Goal: Task Accomplishment & Management: Manage account settings

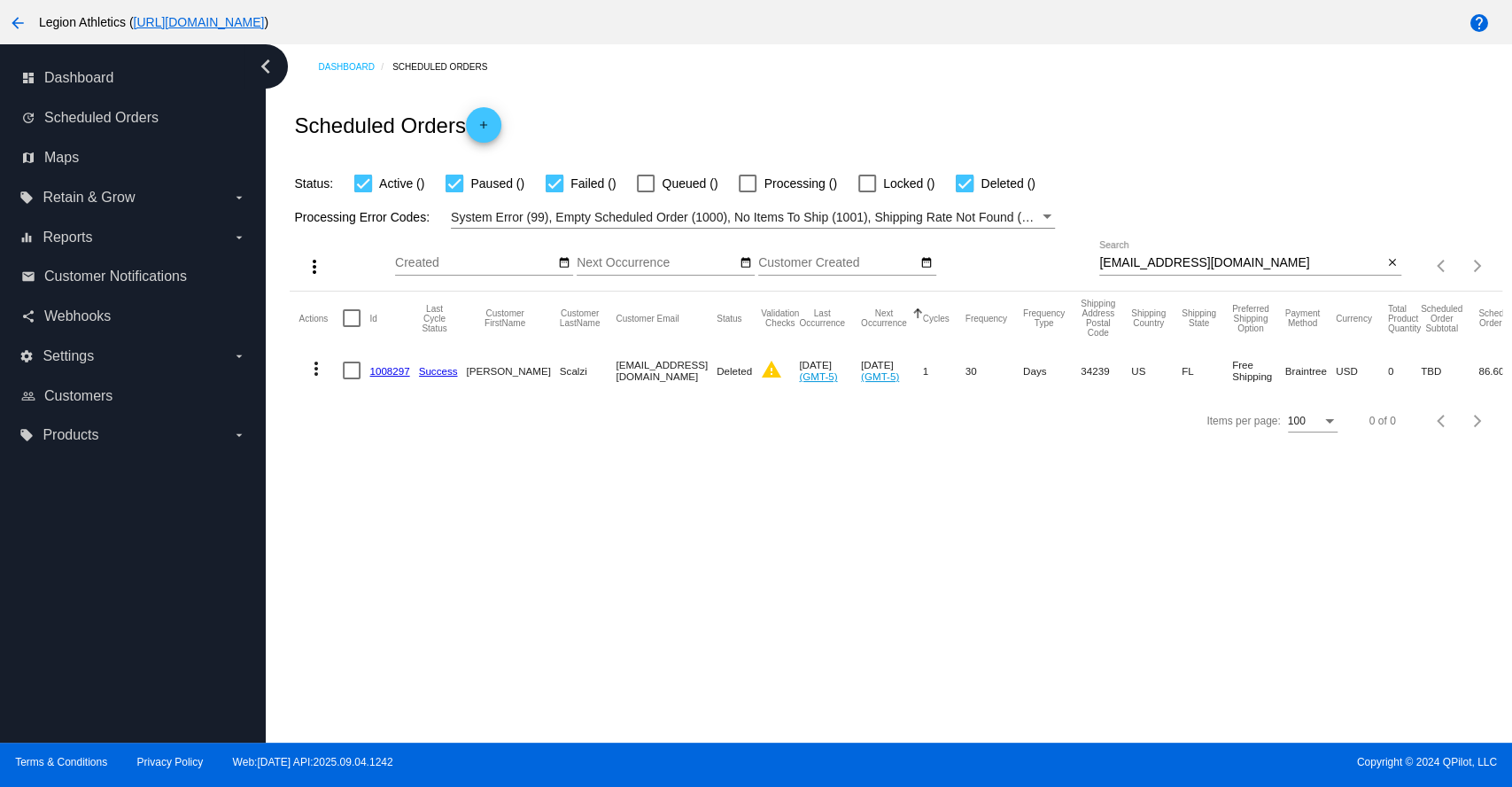
click at [1156, 266] on input "[EMAIL_ADDRESS][DOMAIN_NAME]" at bounding box center [1241, 264] width 284 height 14
click at [1156, 265] on input "[EMAIL_ADDRESS][DOMAIN_NAME]" at bounding box center [1241, 264] width 284 height 14
paste input "danibills261@g"
type input "[EMAIL_ADDRESS][DOMAIN_NAME]"
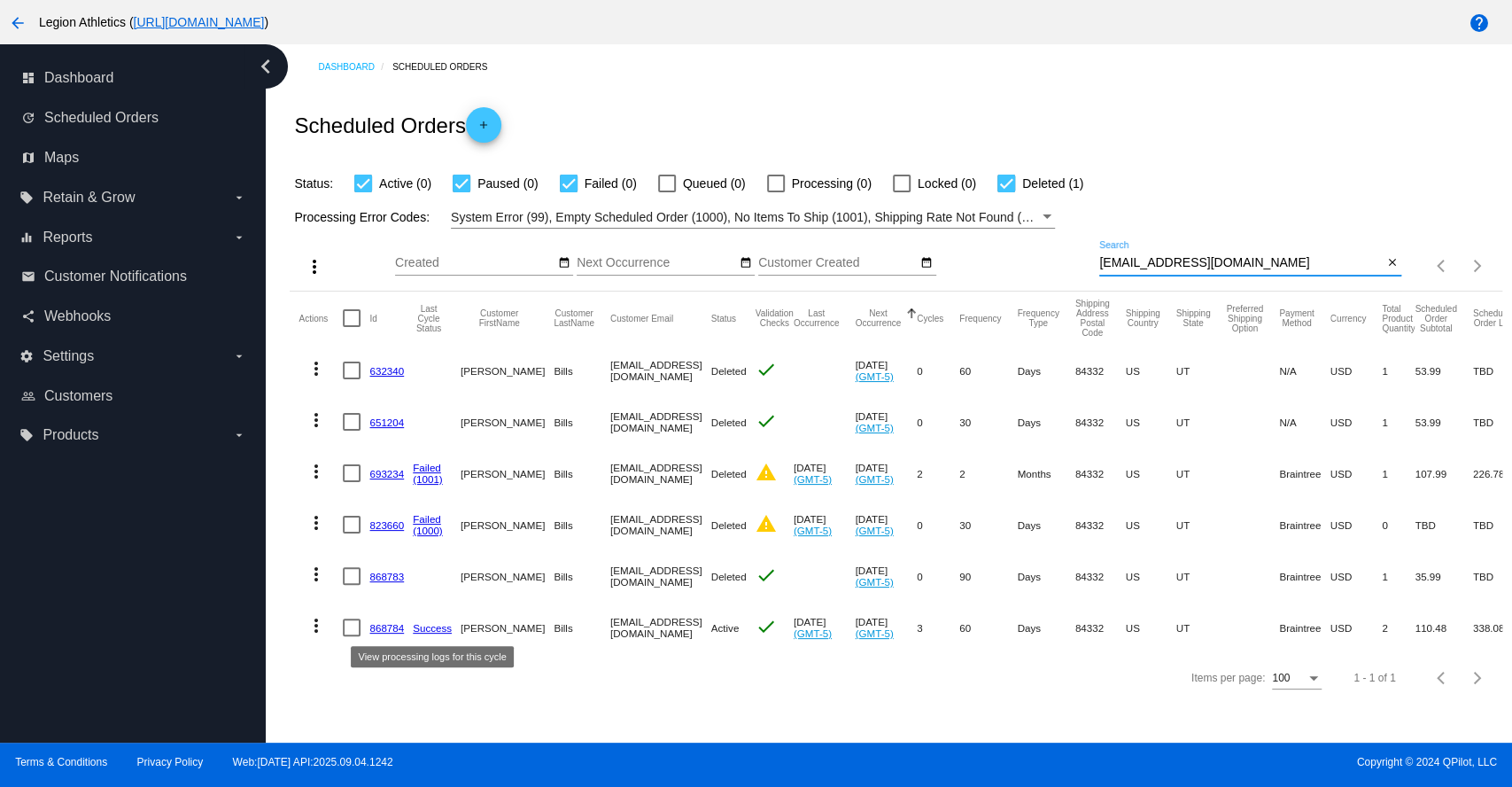
click at [385, 622] on link "868784" at bounding box center [386, 627] width 35 height 12
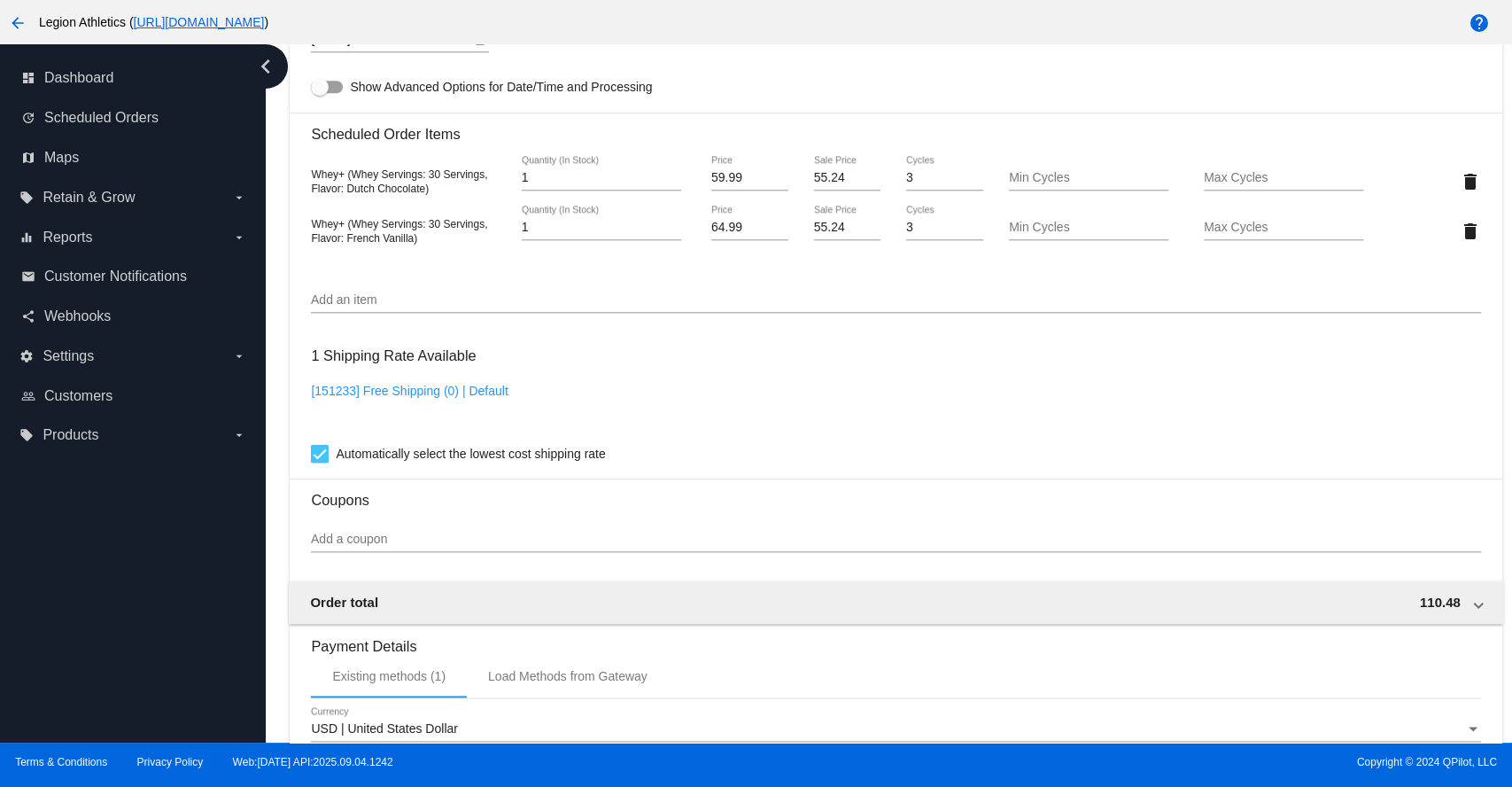
scroll to position [1181, 0]
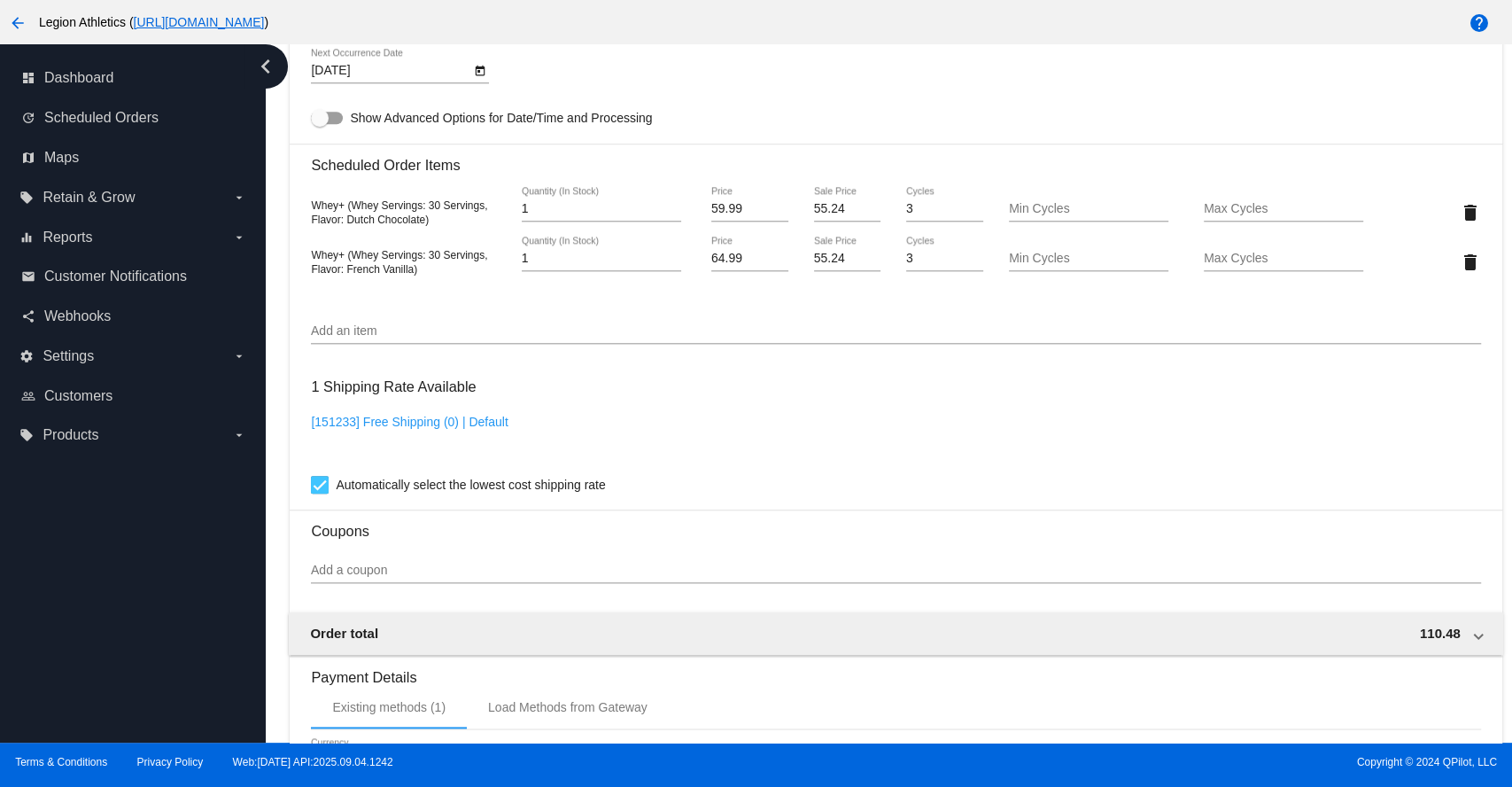
click at [361, 339] on input "Add an item" at bounding box center [896, 332] width 1169 height 14
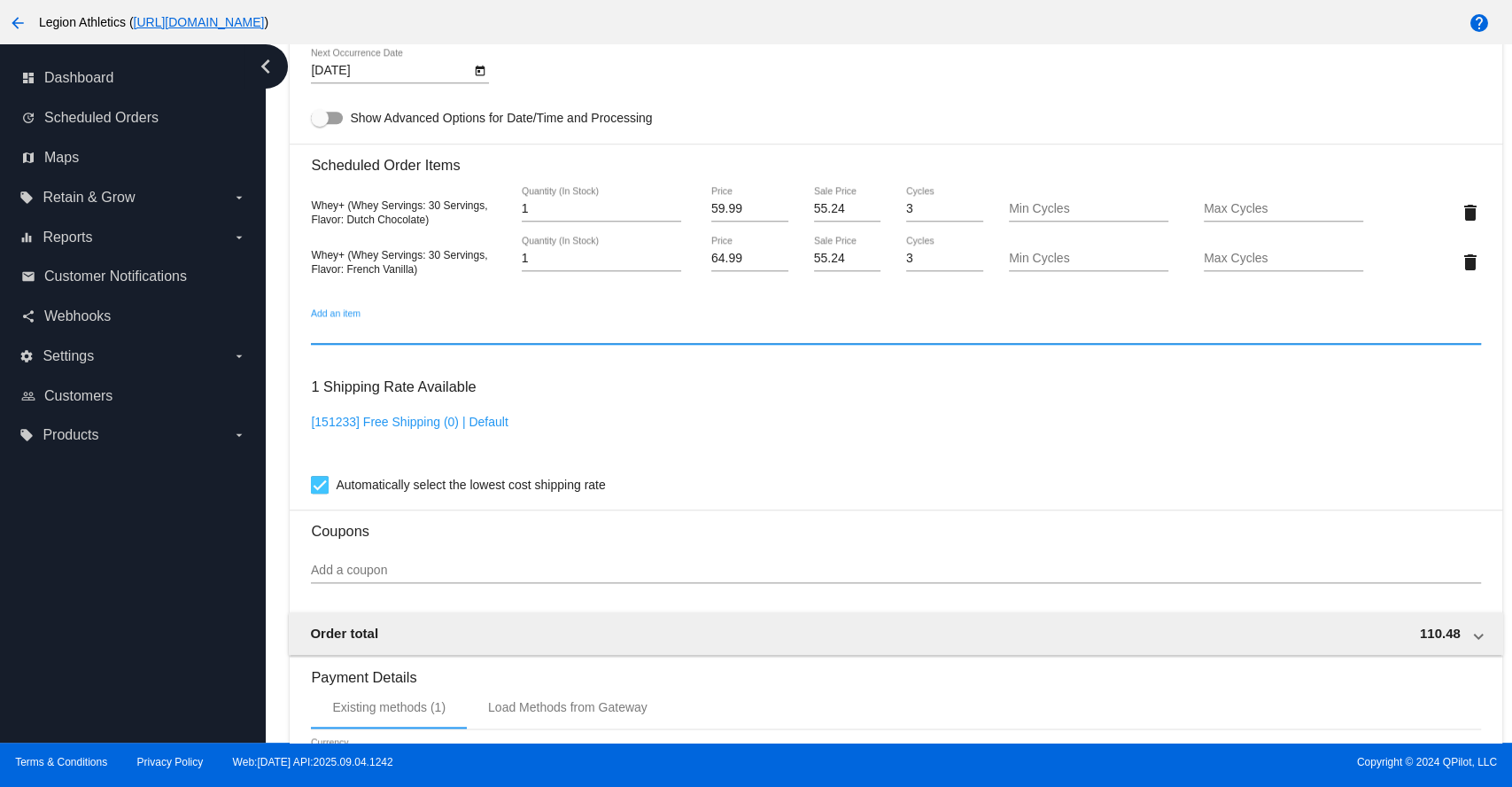
paste input "APPAREL-WOMEN-S-CROPPED-TEE-BLK"
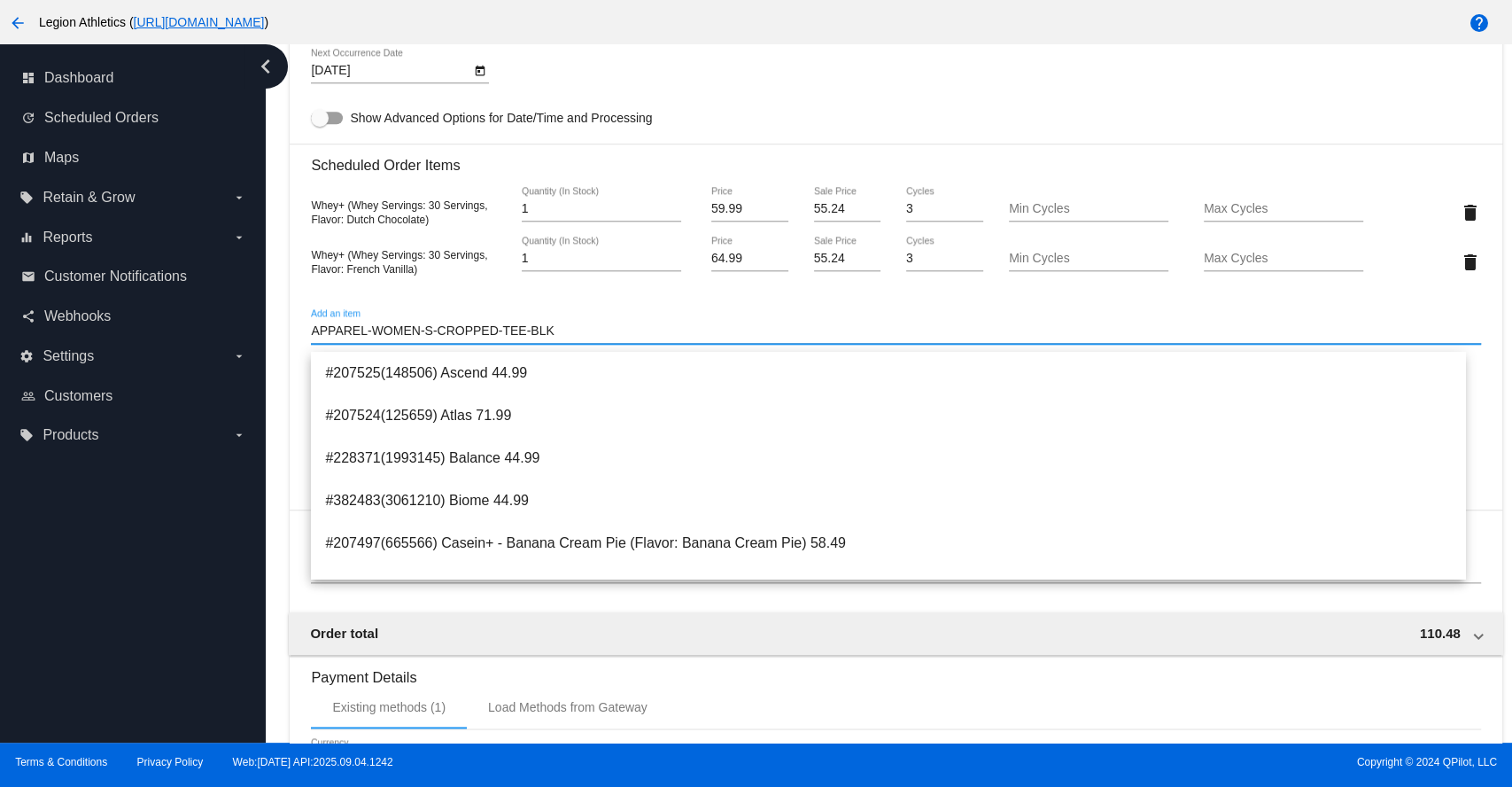
click at [594, 337] on input "APPAREL-WOMEN-S-CROPPED-TEE-BLK" at bounding box center [896, 332] width 1169 height 14
drag, startPoint x: 366, startPoint y: 341, endPoint x: 608, endPoint y: 346, distance: 242.1
click at [608, 339] on input "APPAREL-WOMEN-S-CROPPED-TEE-BLK" at bounding box center [896, 332] width 1169 height 14
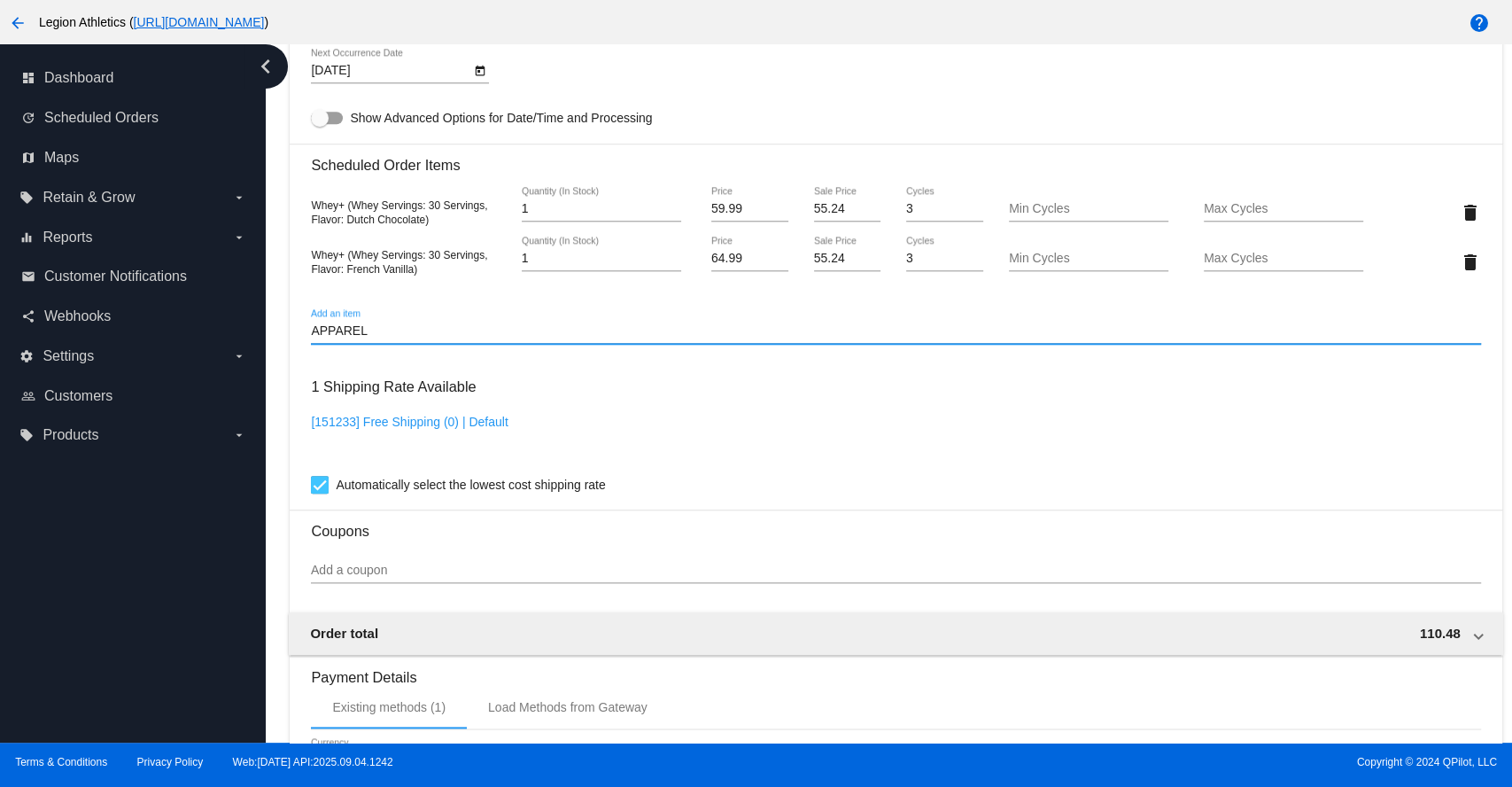
click at [403, 339] on input "APPAREL" at bounding box center [896, 332] width 1169 height 14
drag, startPoint x: 397, startPoint y: 339, endPoint x: 308, endPoint y: 335, distance: 89.1
click at [308, 335] on mat-card "Customer 4097108: [PERSON_NAME] [EMAIL_ADDRESS][DOMAIN_NAME] Customer Shipping …" at bounding box center [896, 194] width 1211 height 1822
type input "w"
type input "t"
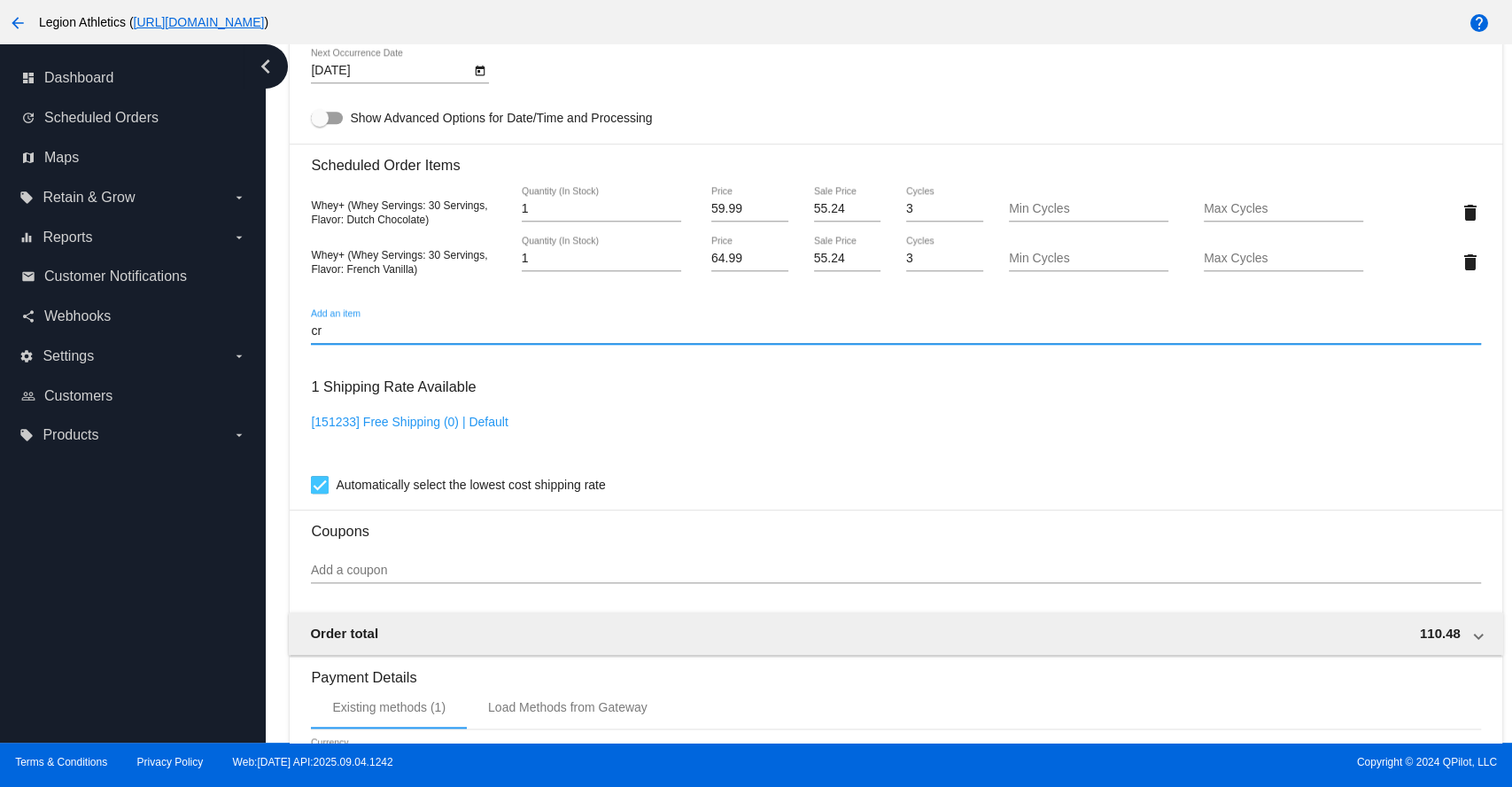
type input "c"
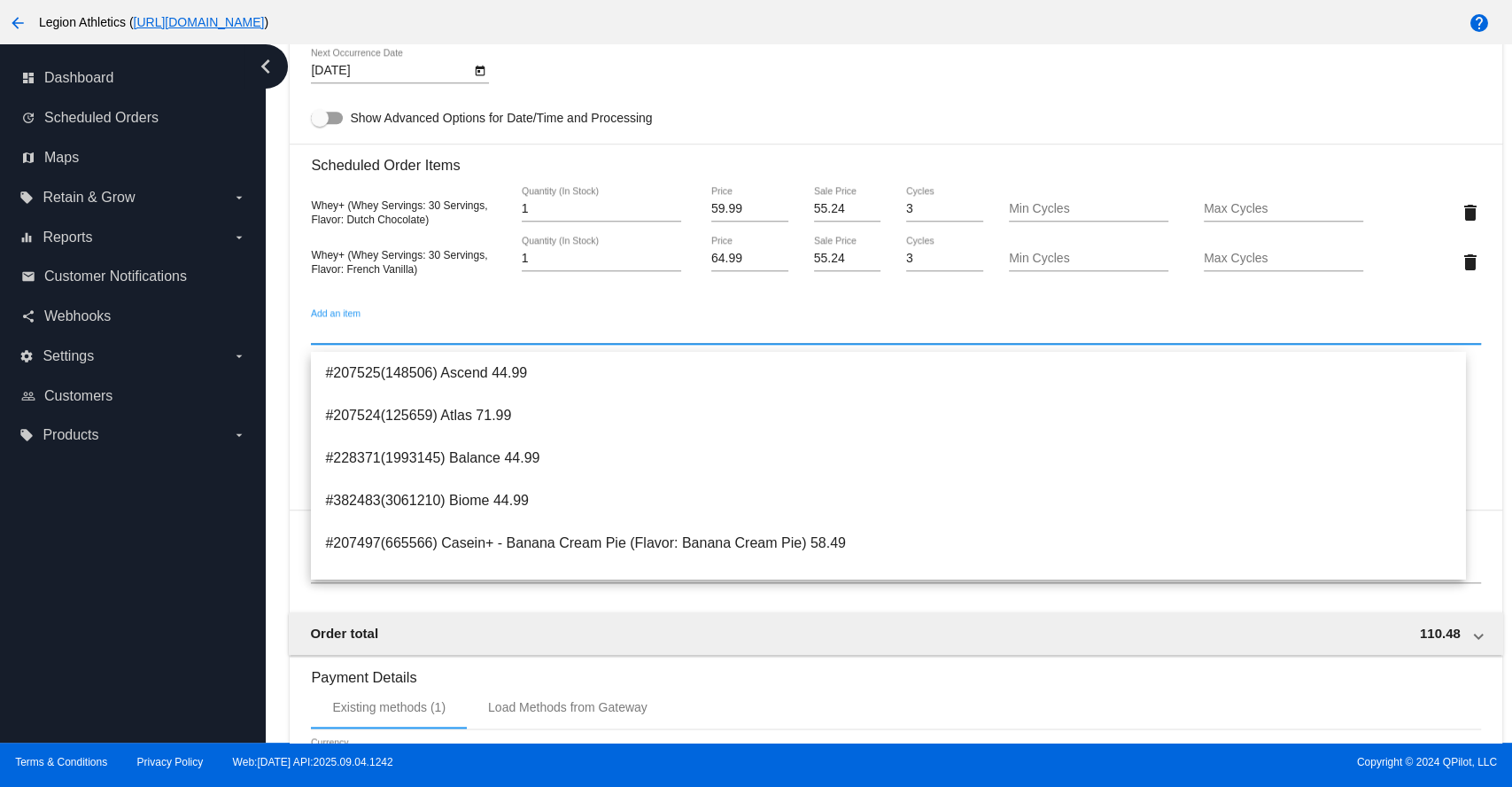
click at [450, 337] on input "Add an item" at bounding box center [896, 332] width 1169 height 14
paste input "Merch"
type input "Merch"
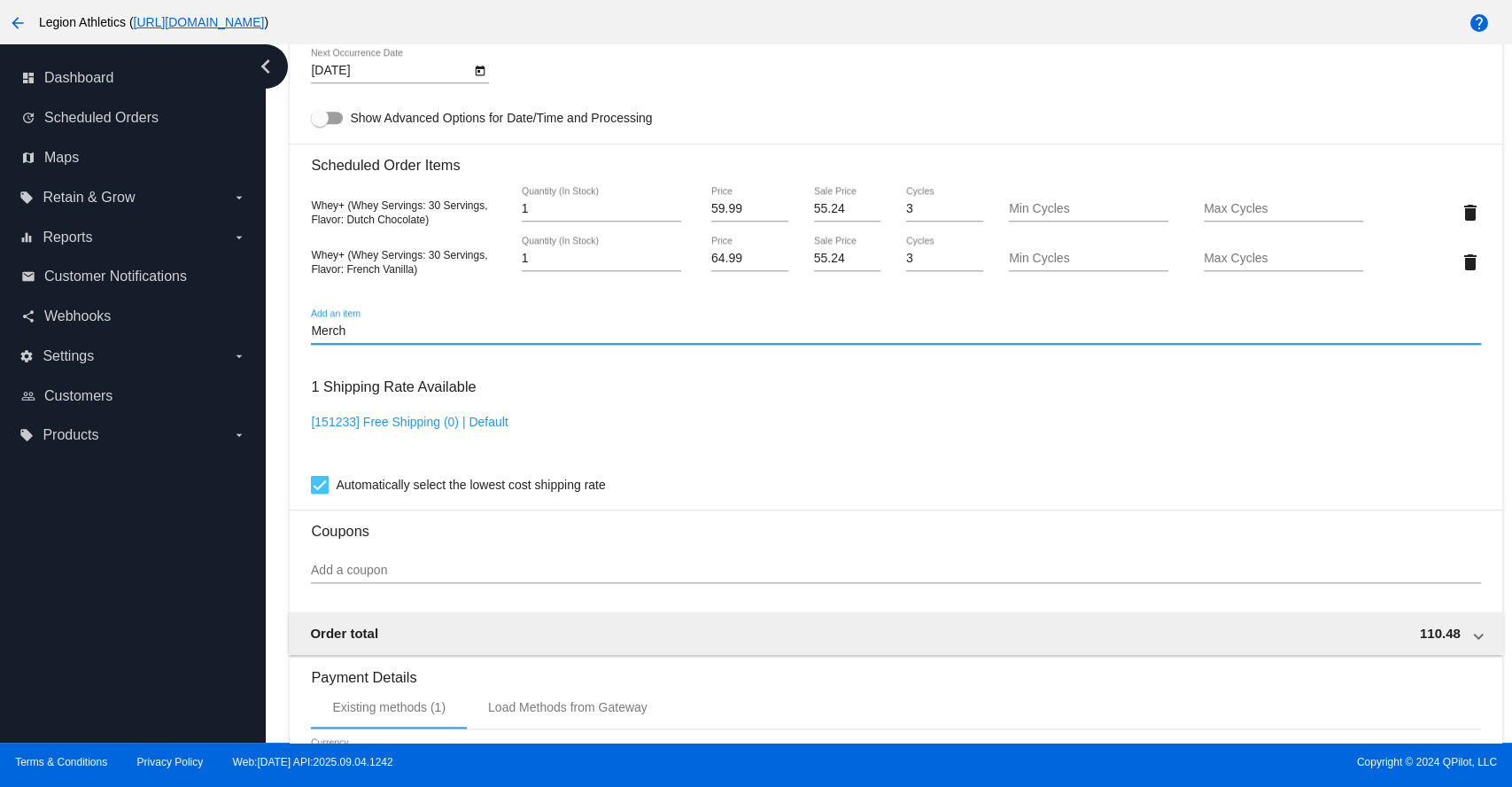
click at [417, 339] on input "Merch" at bounding box center [896, 332] width 1169 height 14
drag, startPoint x: 476, startPoint y: 346, endPoint x: 307, endPoint y: 345, distance: 169.0
click at [305, 342] on mat-card "Customer 4097108: [PERSON_NAME] [EMAIL_ADDRESS][DOMAIN_NAME] Customer Shipping …" at bounding box center [896, 194] width 1211 height 1822
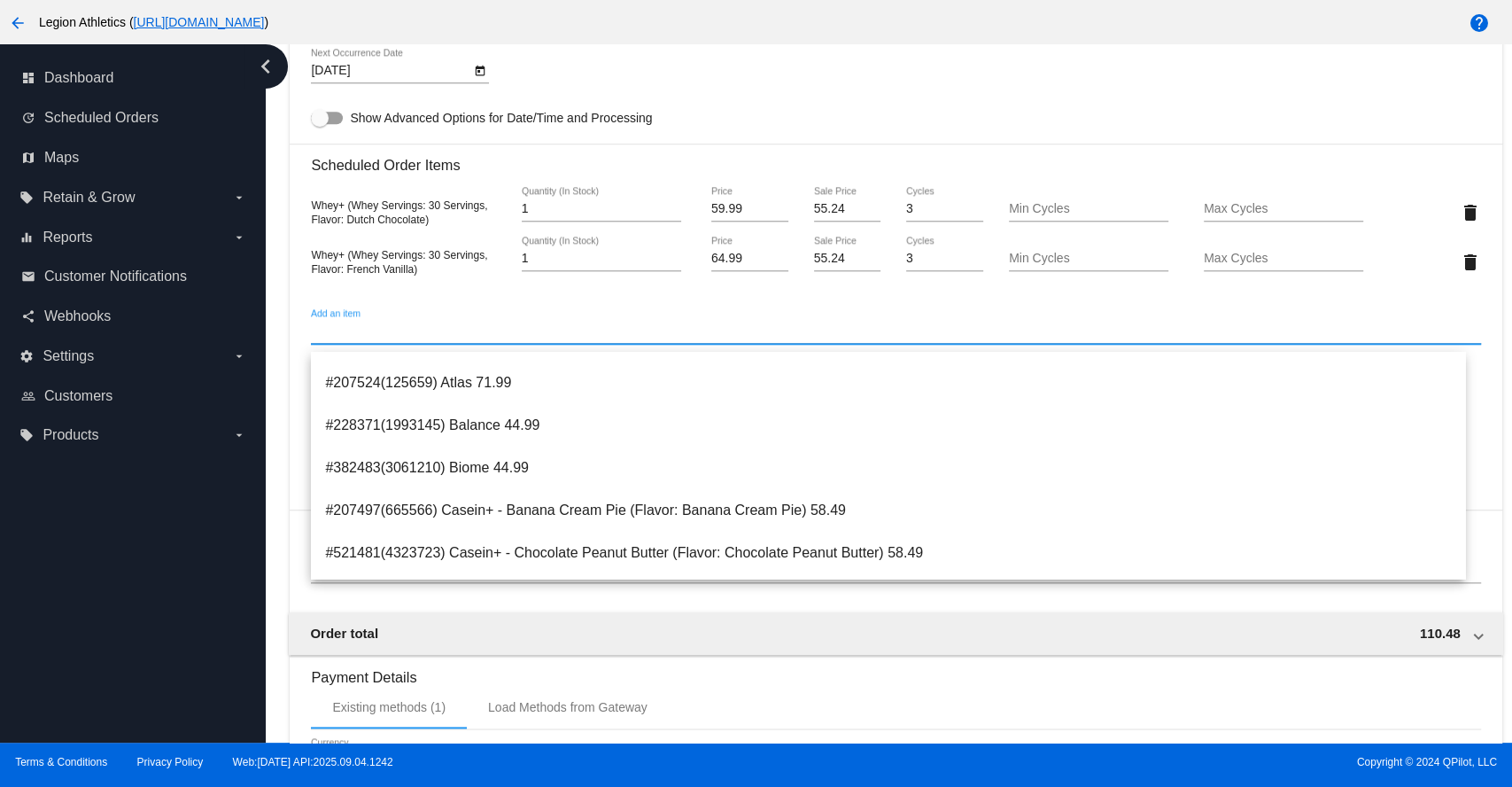
scroll to position [0, 0]
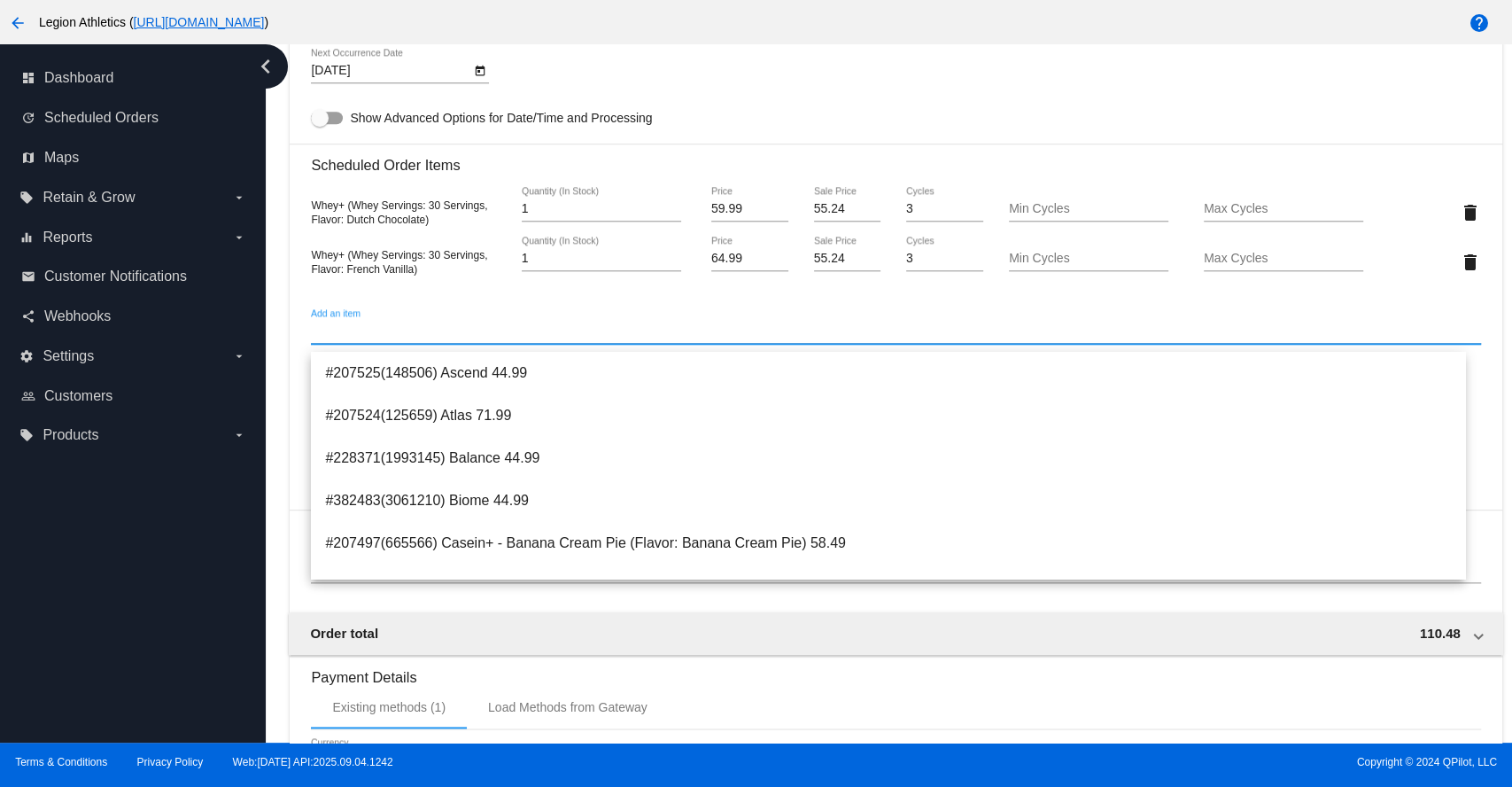
click at [317, 337] on input "Add an item" at bounding box center [896, 332] width 1169 height 14
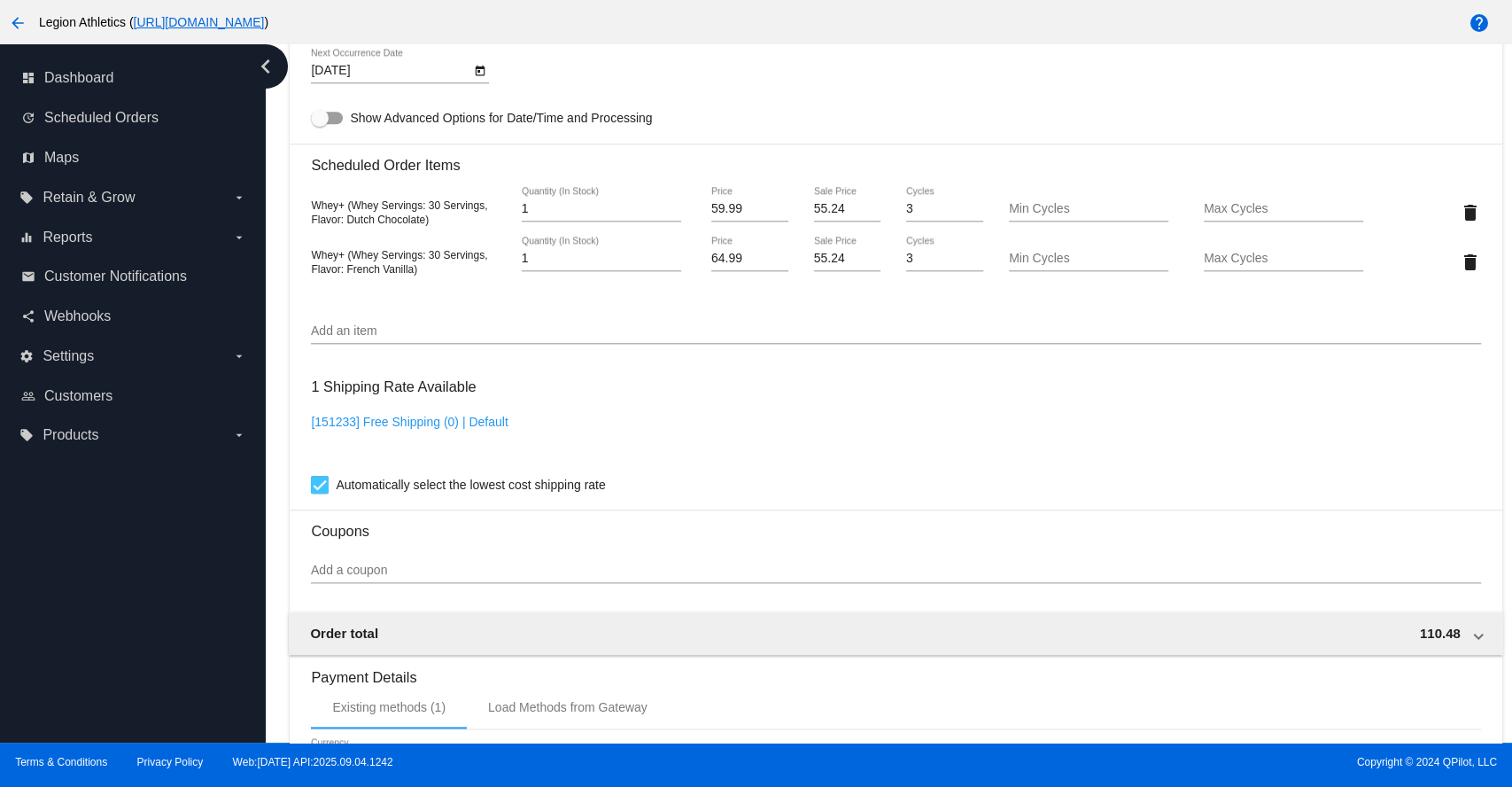
click at [464, 330] on div "Add an item" at bounding box center [896, 327] width 1169 height 35
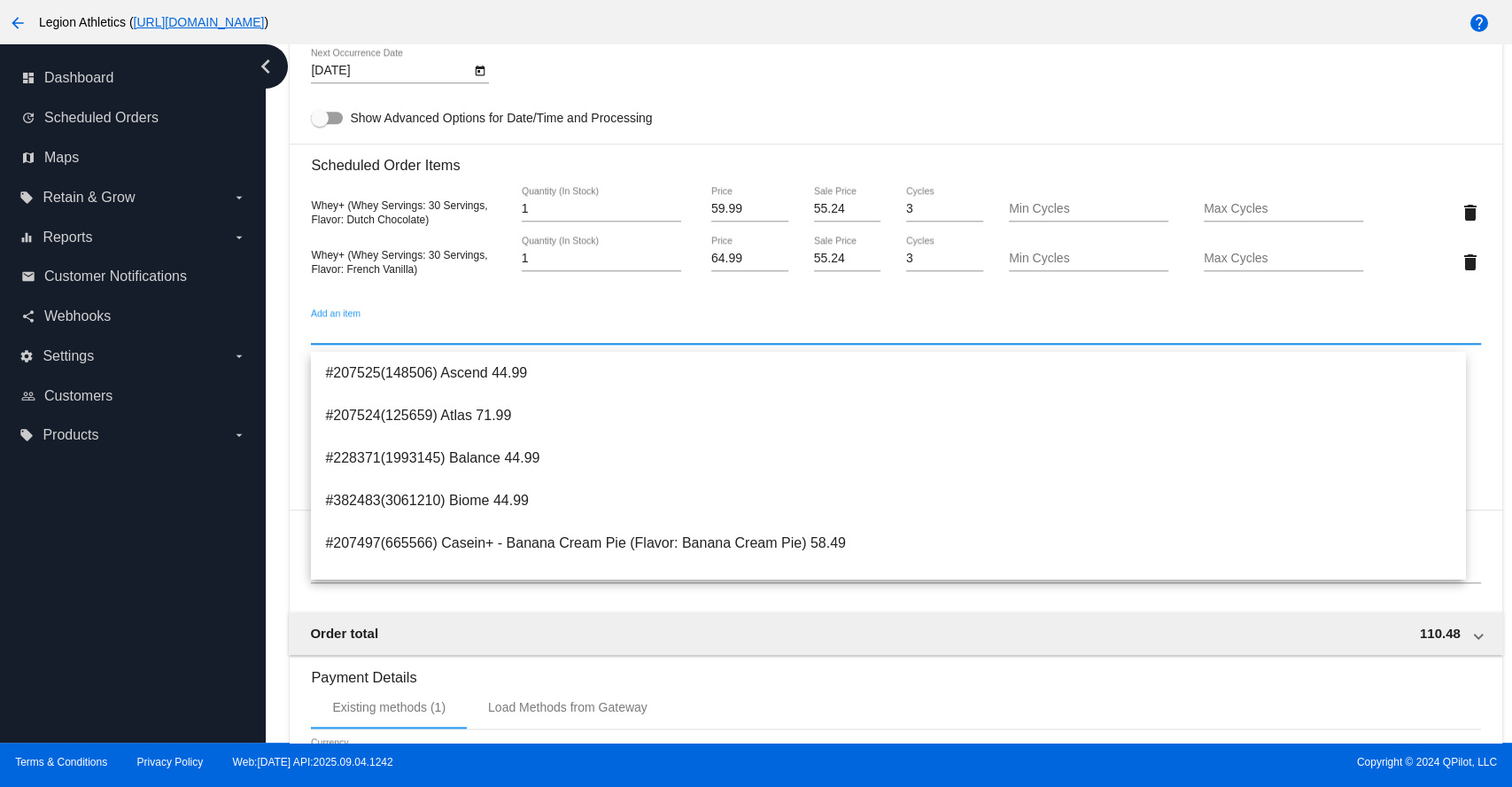
paste input "4138466"
type input "4138466"
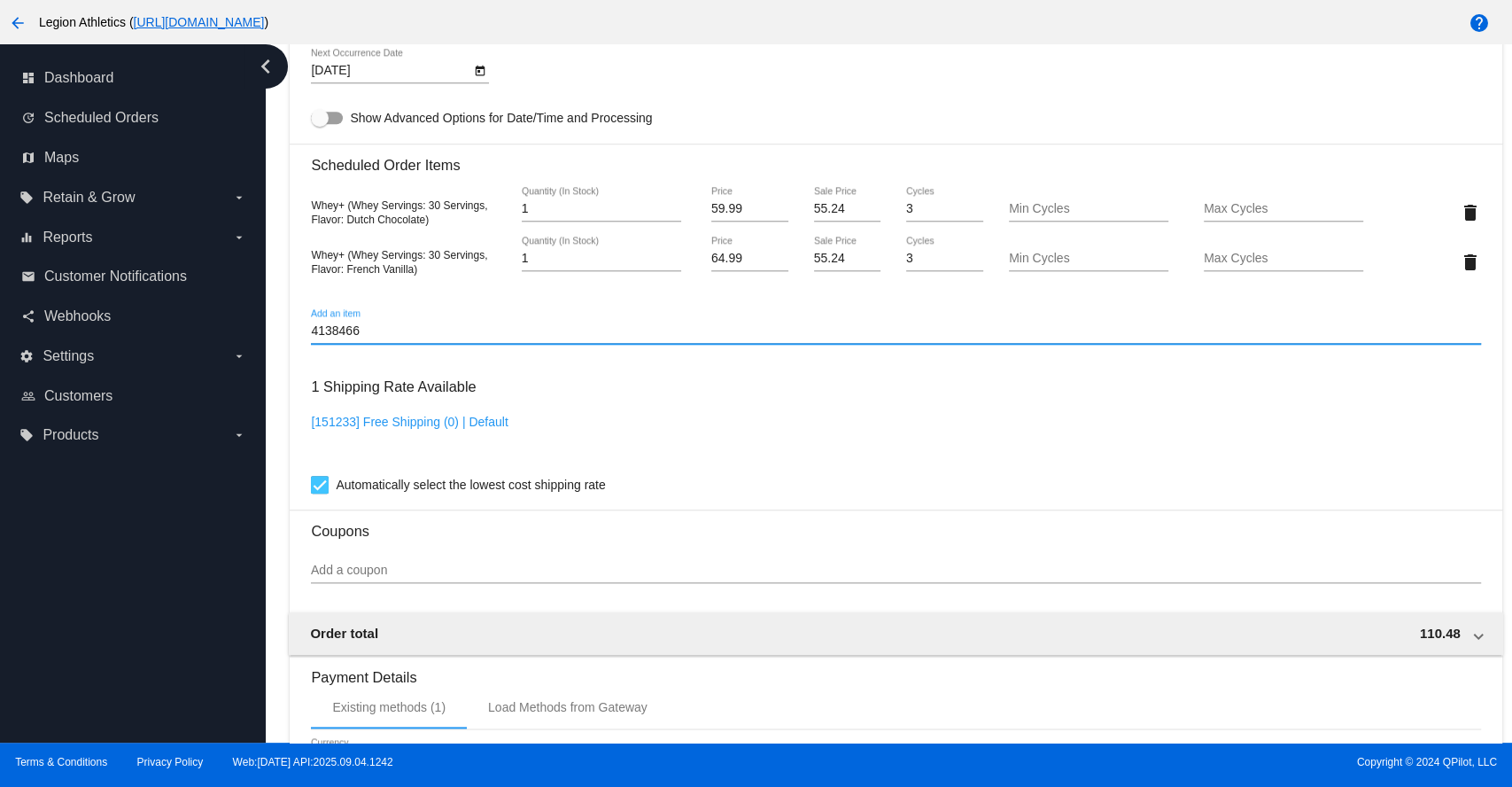
drag, startPoint x: 405, startPoint y: 339, endPoint x: 271, endPoint y: 344, distance: 134.1
click at [271, 344] on div "Dashboard Scheduled Orders arrow_back Scheduled Order #868784 Active more_vert …" at bounding box center [889, 393] width 1246 height 698
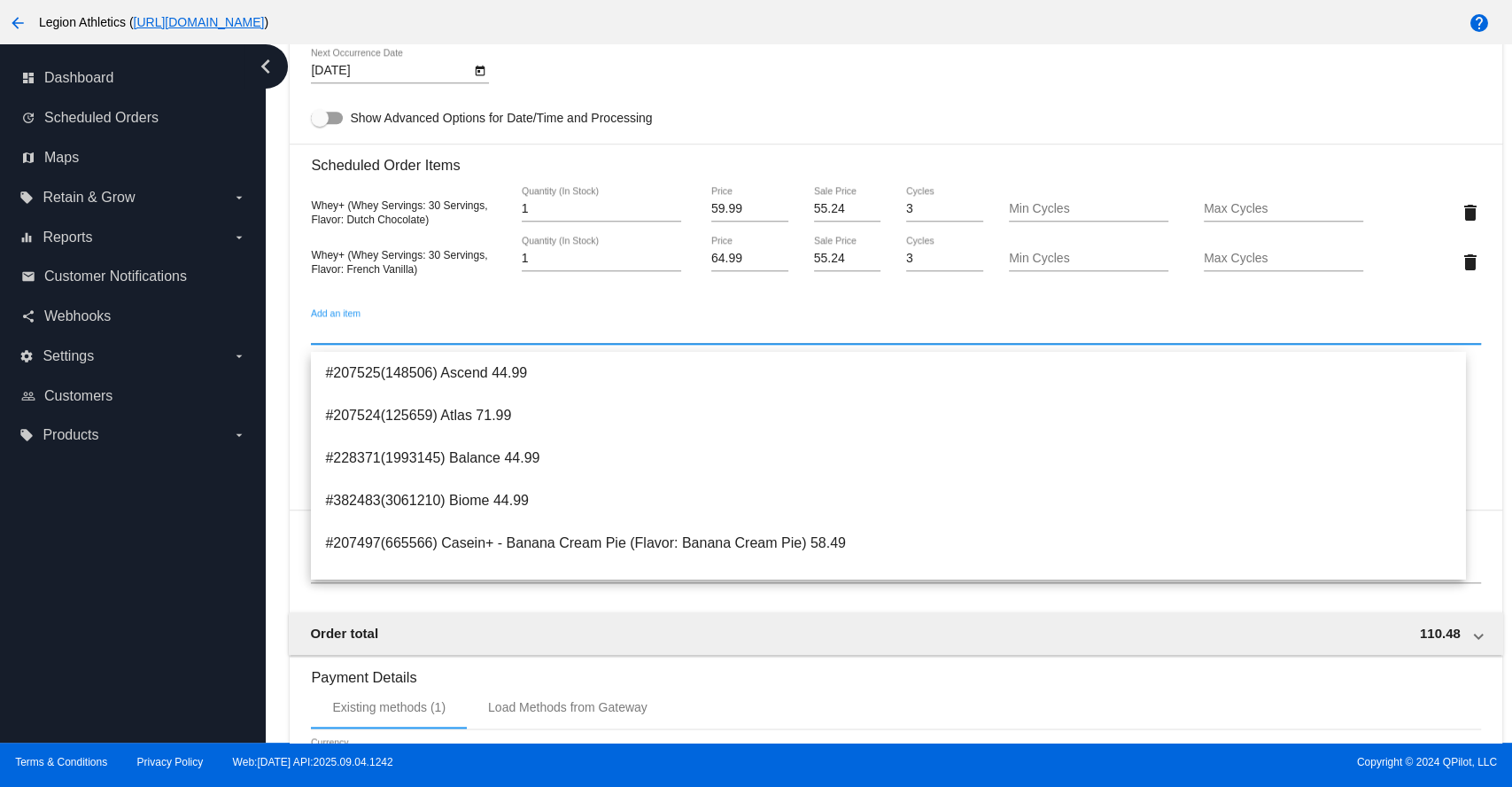
click at [311, 339] on input "Add an item" at bounding box center [896, 332] width 1169 height 14
paste input "Black"
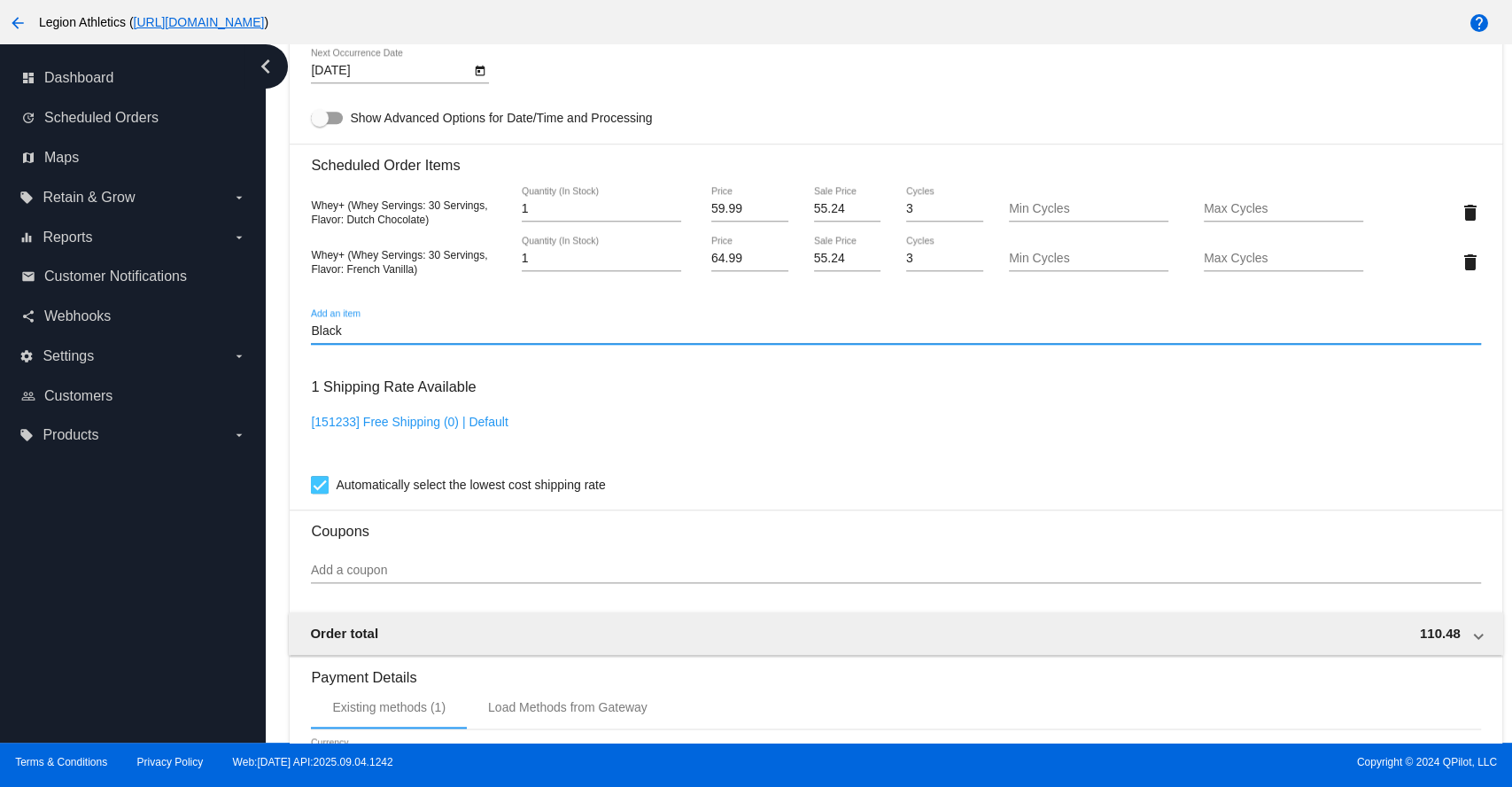
type input "Black"
drag, startPoint x: 349, startPoint y: 336, endPoint x: 312, endPoint y: 338, distance: 37.1
click at [312, 338] on input "Black" at bounding box center [896, 332] width 1169 height 14
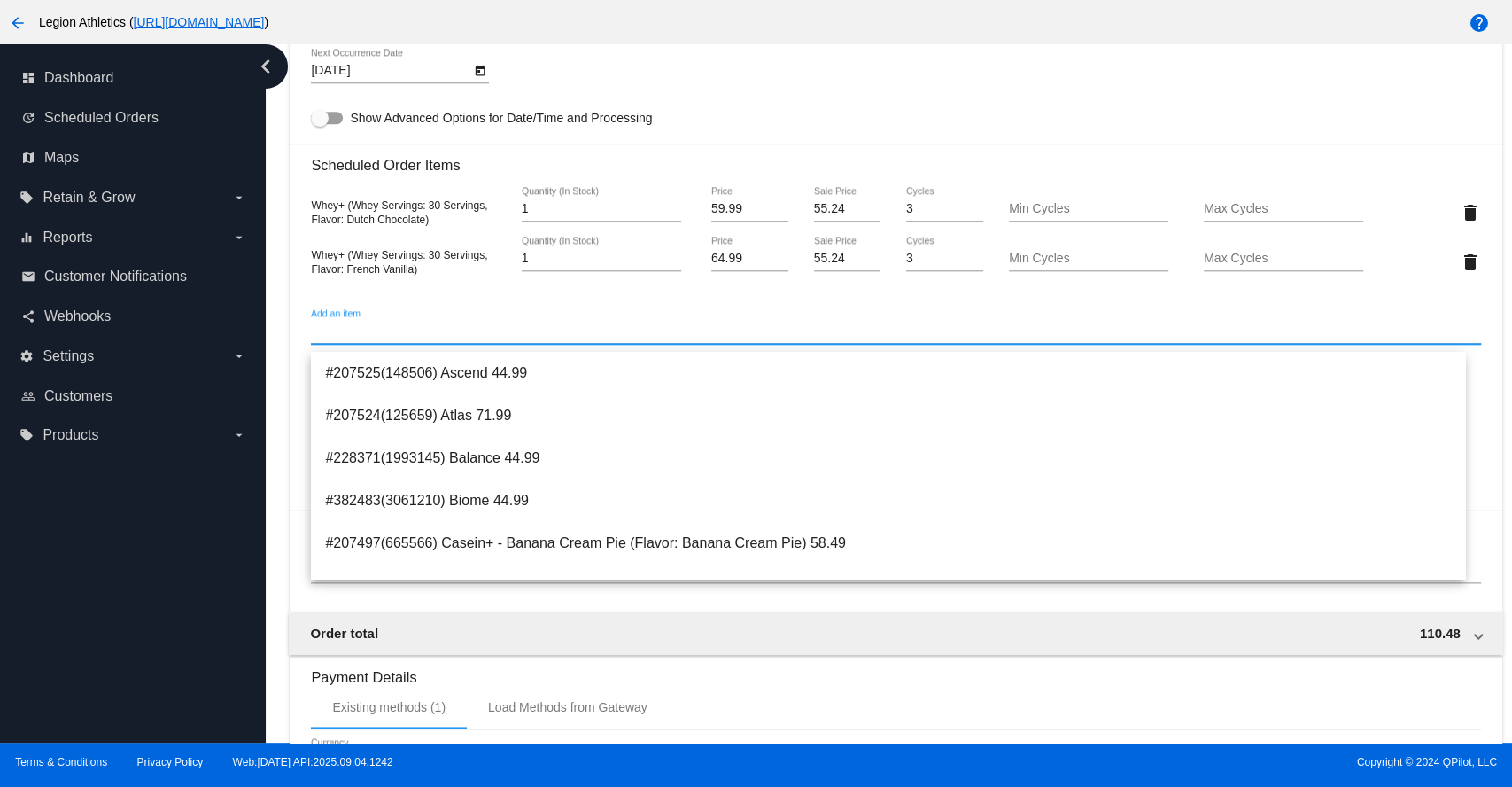
click at [322, 339] on input "Add an item" at bounding box center [896, 332] width 1169 height 14
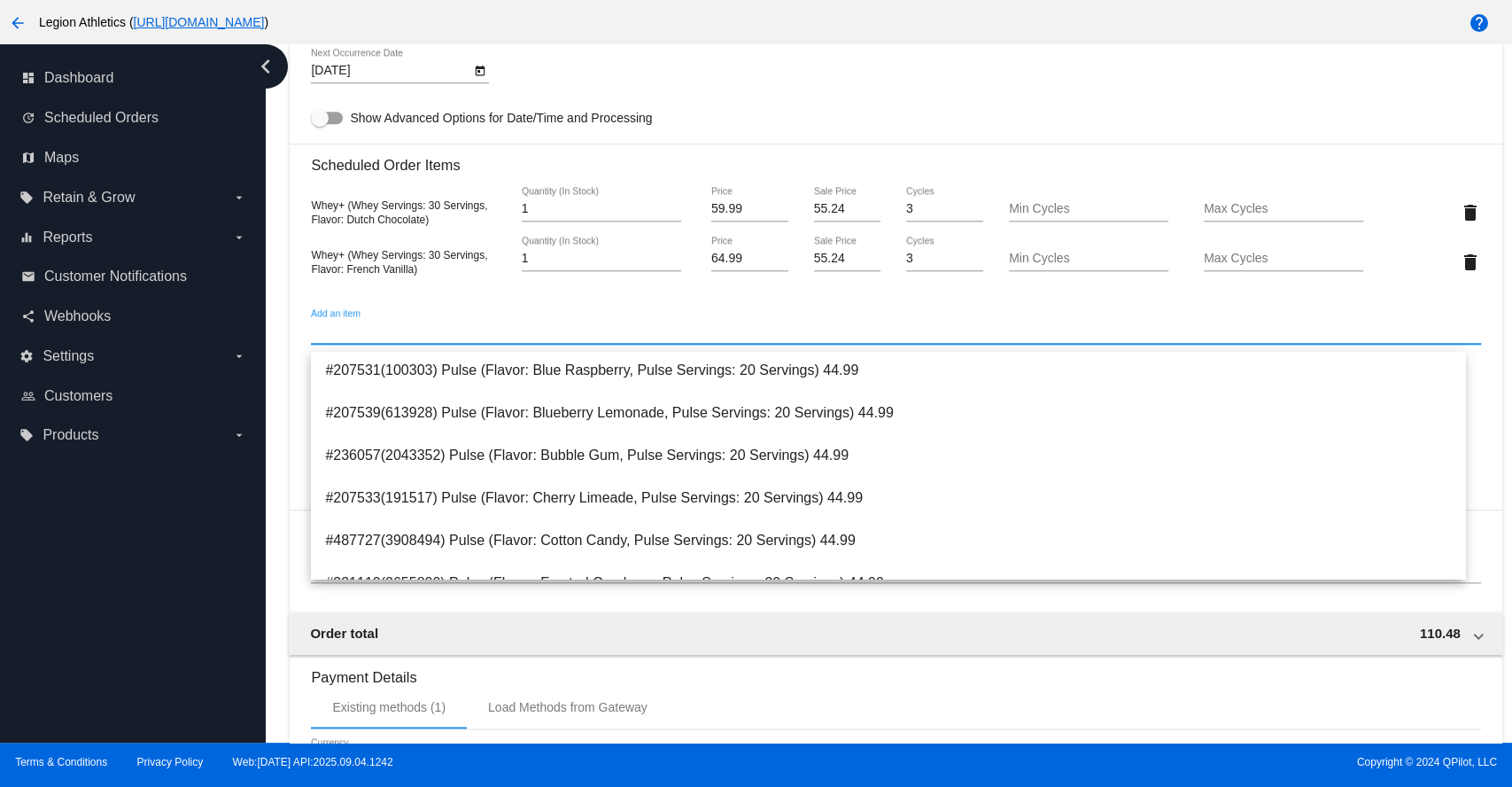
scroll to position [3346, 0]
